Goal: Transaction & Acquisition: Book appointment/travel/reservation

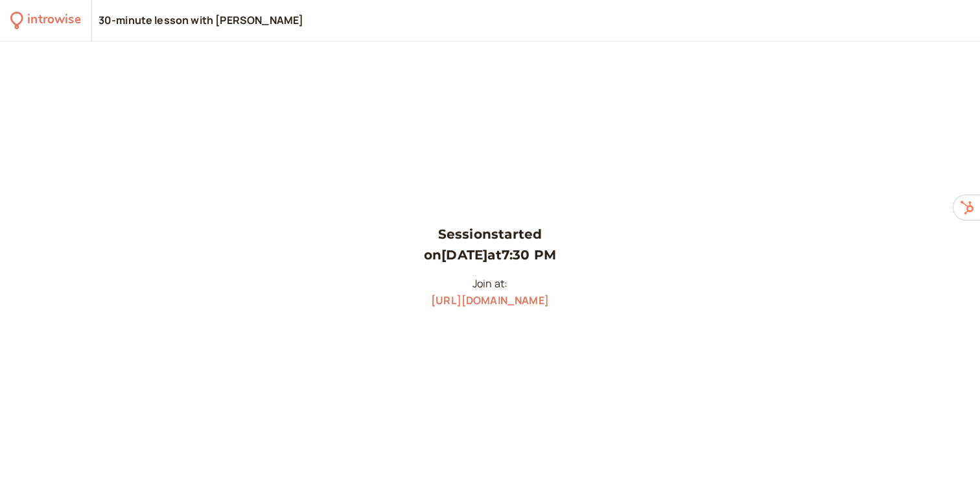
click at [549, 299] on link "[URL][DOMAIN_NAME]" at bounding box center [490, 300] width 118 height 14
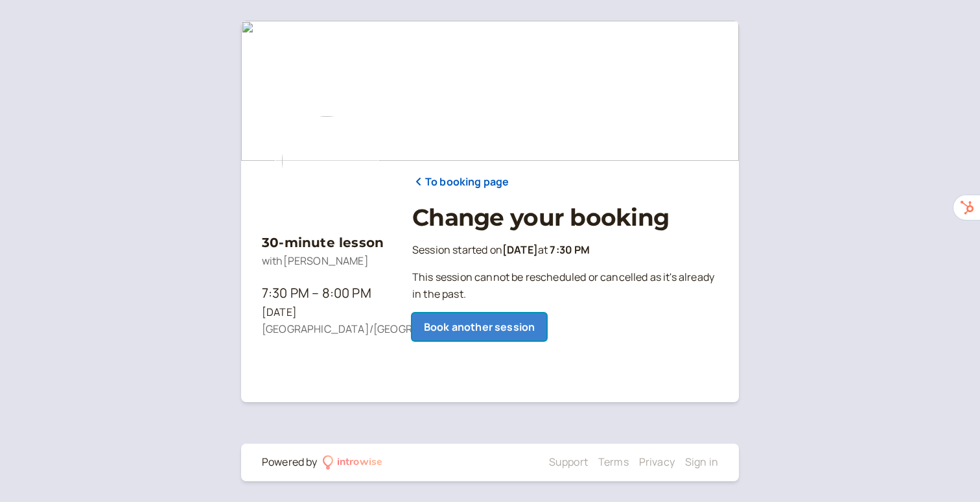
click at [492, 332] on link "Book another session" at bounding box center [479, 326] width 134 height 27
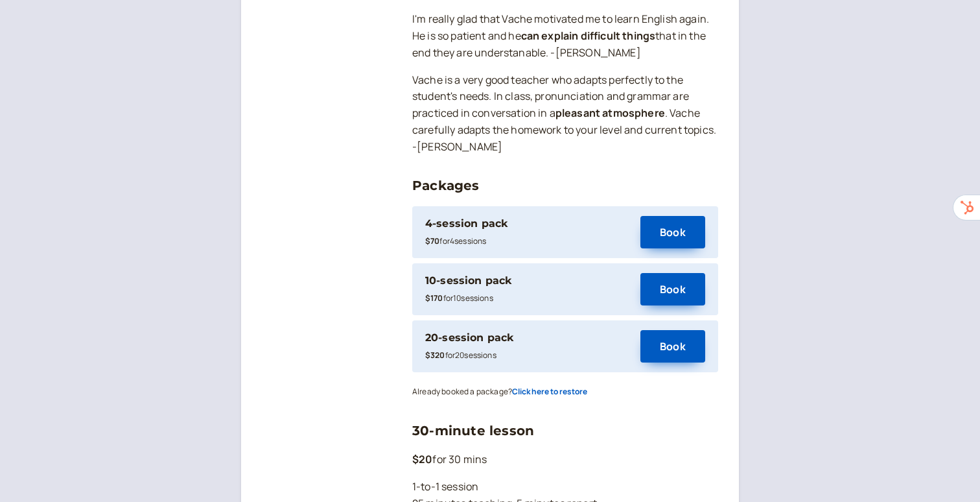
scroll to position [1746, 0]
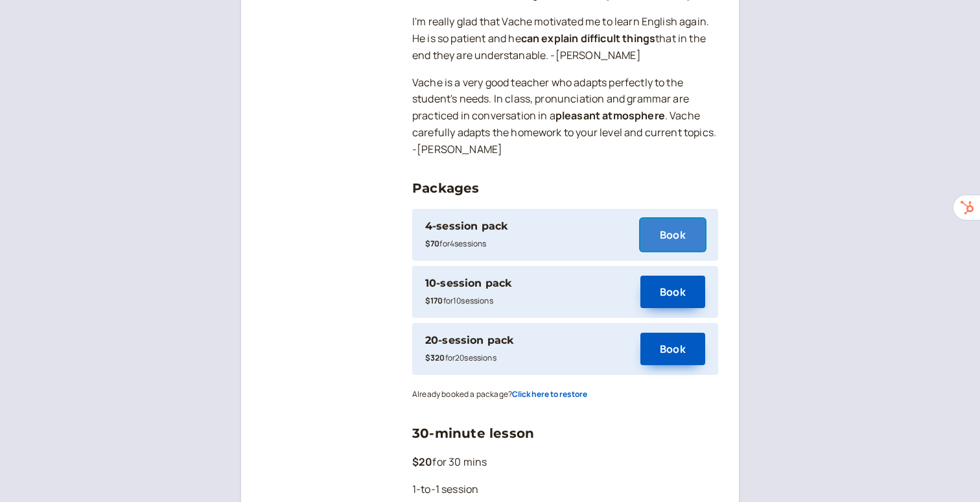
click at [691, 218] on button "Book" at bounding box center [672, 234] width 65 height 32
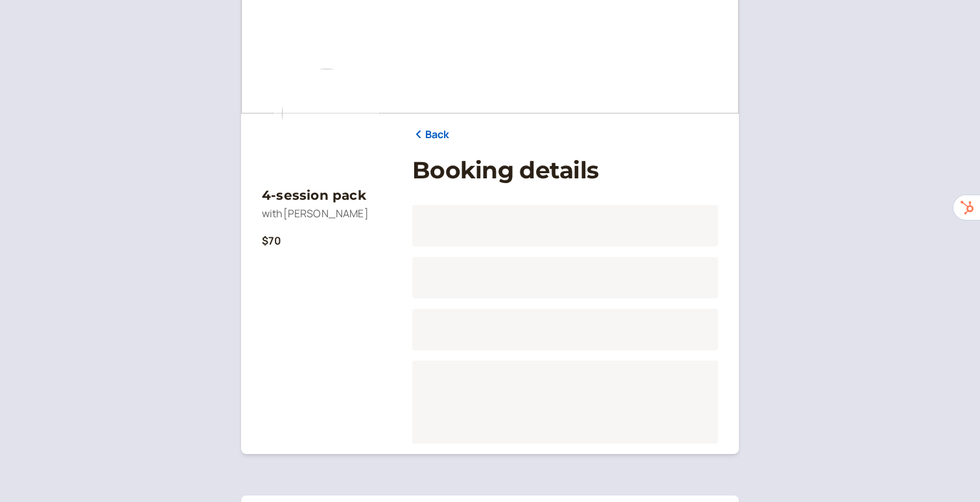
scroll to position [99, 0]
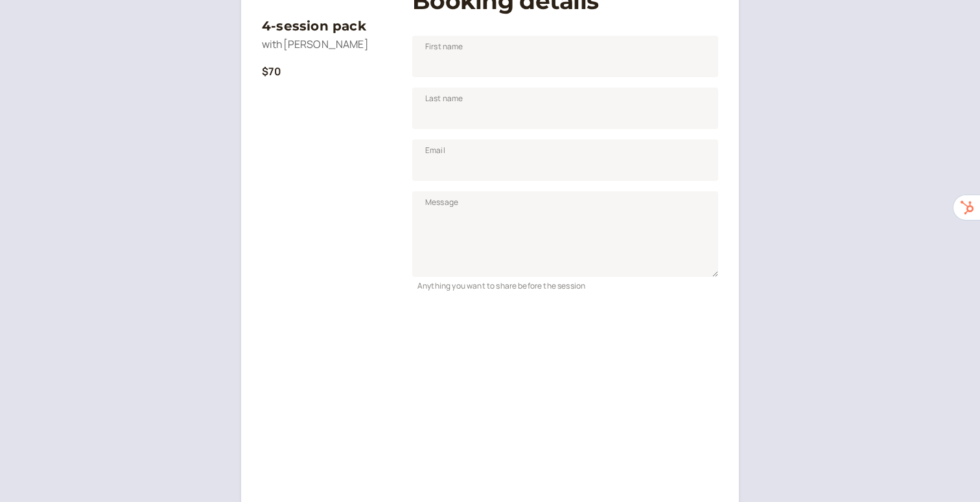
scroll to position [282, 0]
